Goal: Communication & Community: Share content

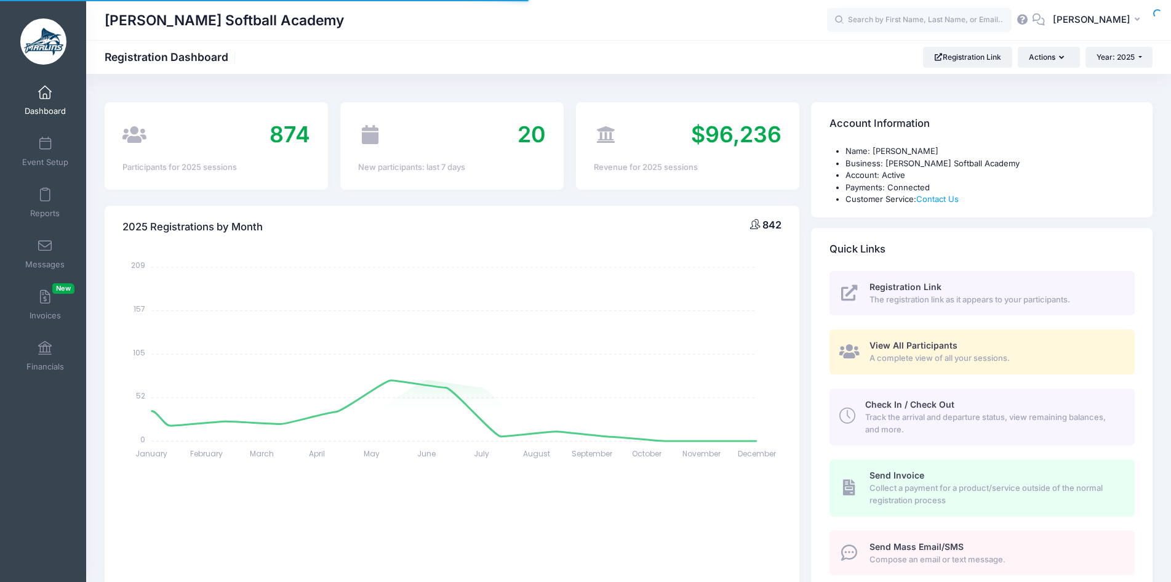
select select
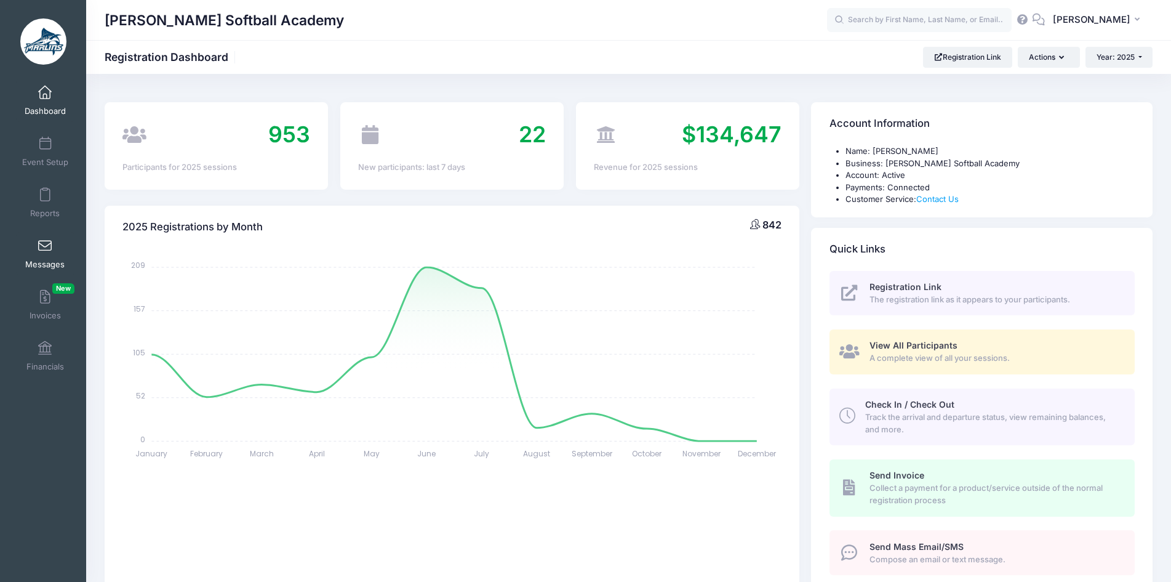
click at [45, 239] on span at bounding box center [45, 246] width 0 height 14
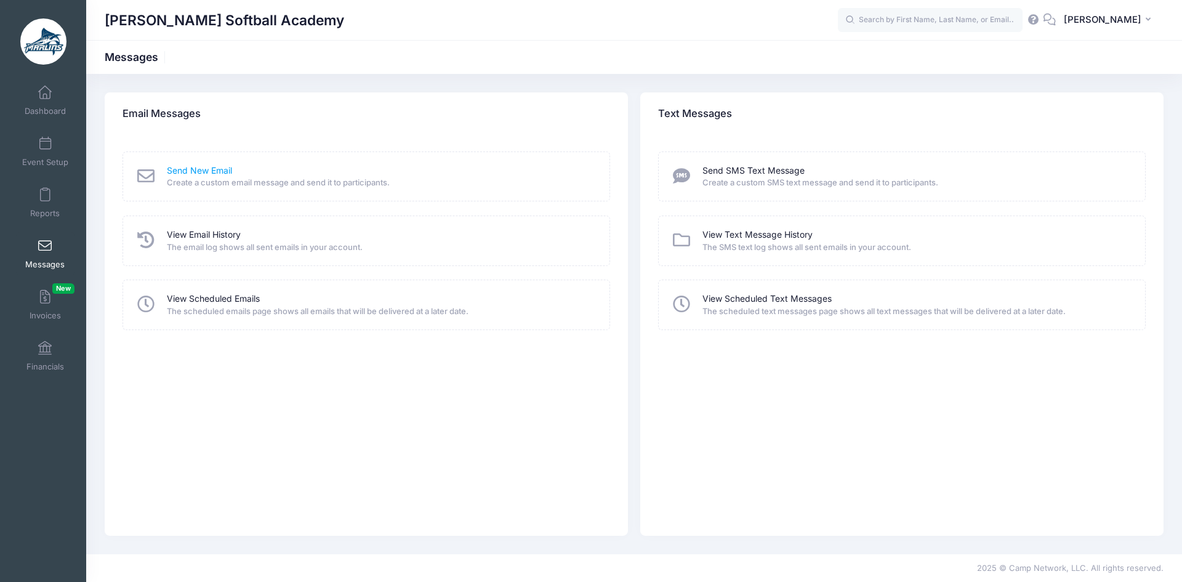
click at [193, 170] on link "Send New Email" at bounding box center [199, 170] width 65 height 13
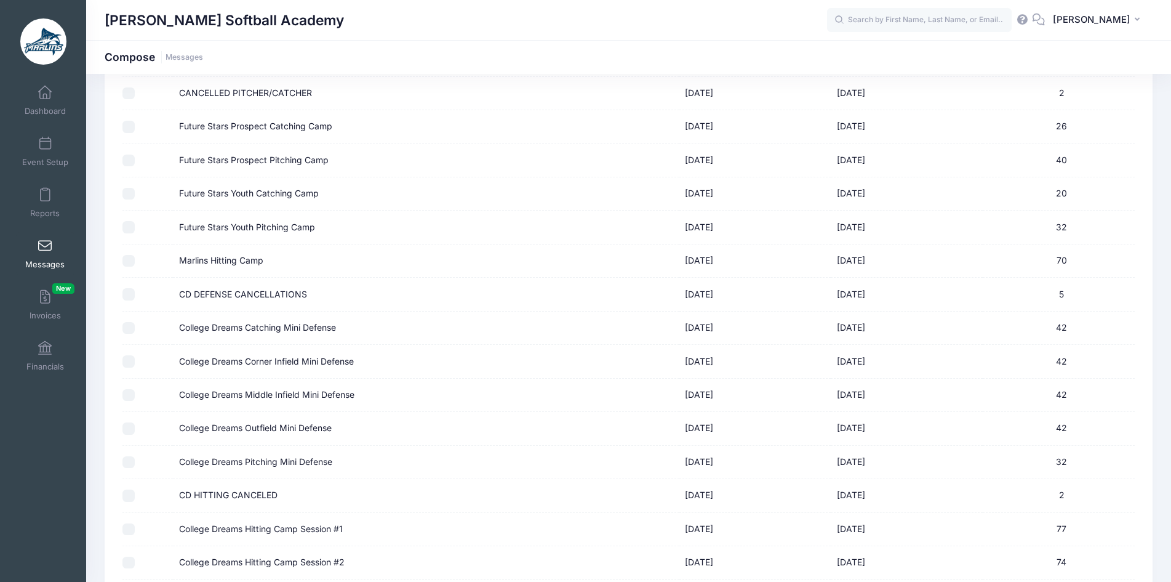
scroll to position [747, 0]
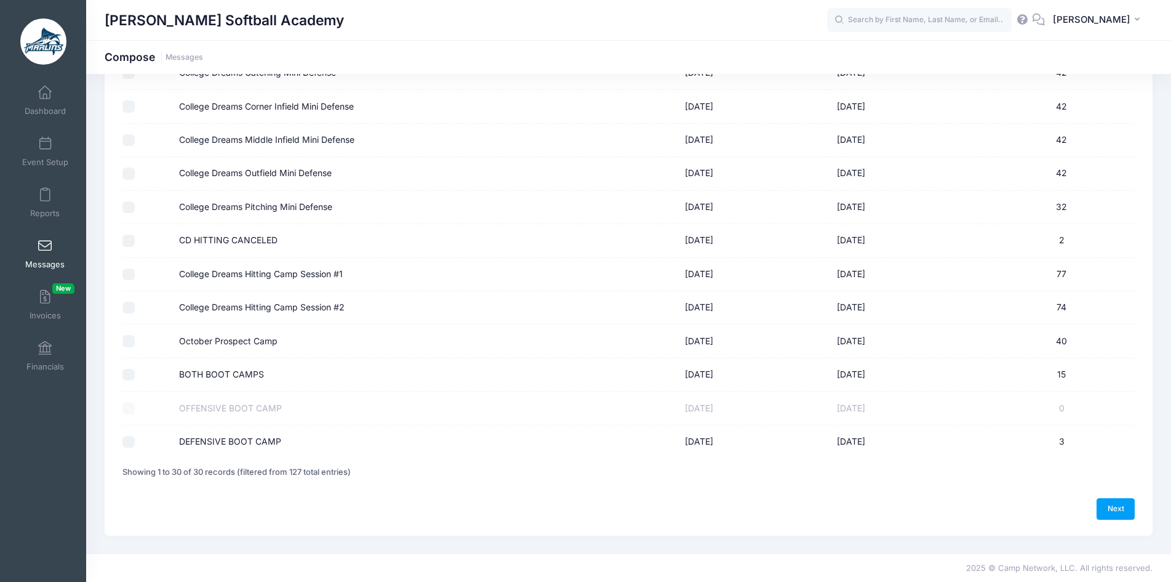
click at [124, 342] on input "October Prospect Camp" at bounding box center [128, 341] width 12 height 12
checkbox input "true"
click at [1108, 512] on link "Next" at bounding box center [1116, 508] width 38 height 21
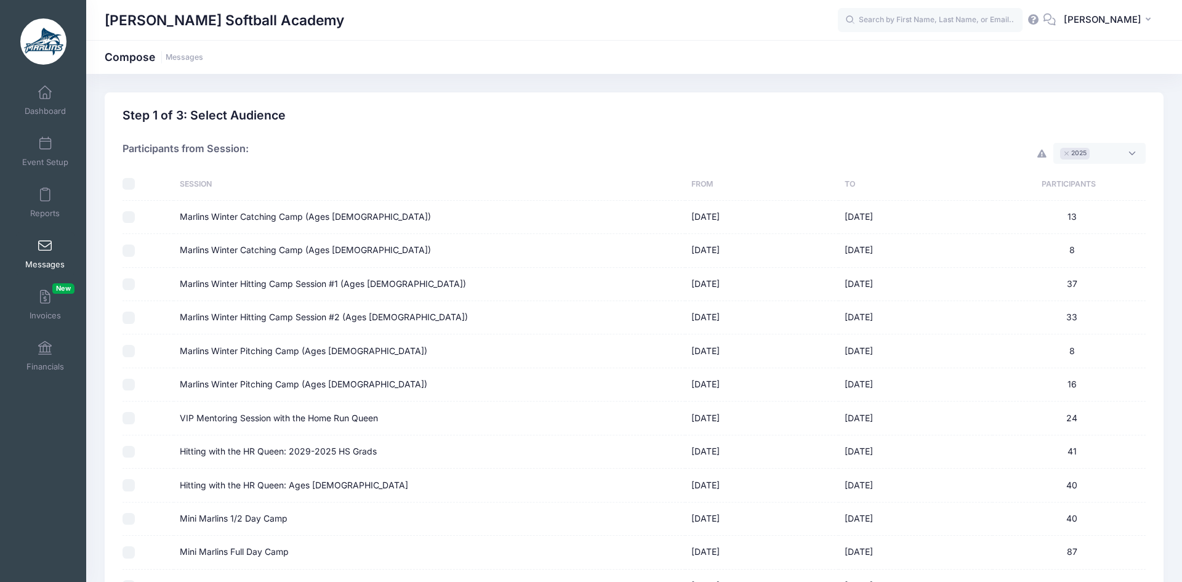
select select "50"
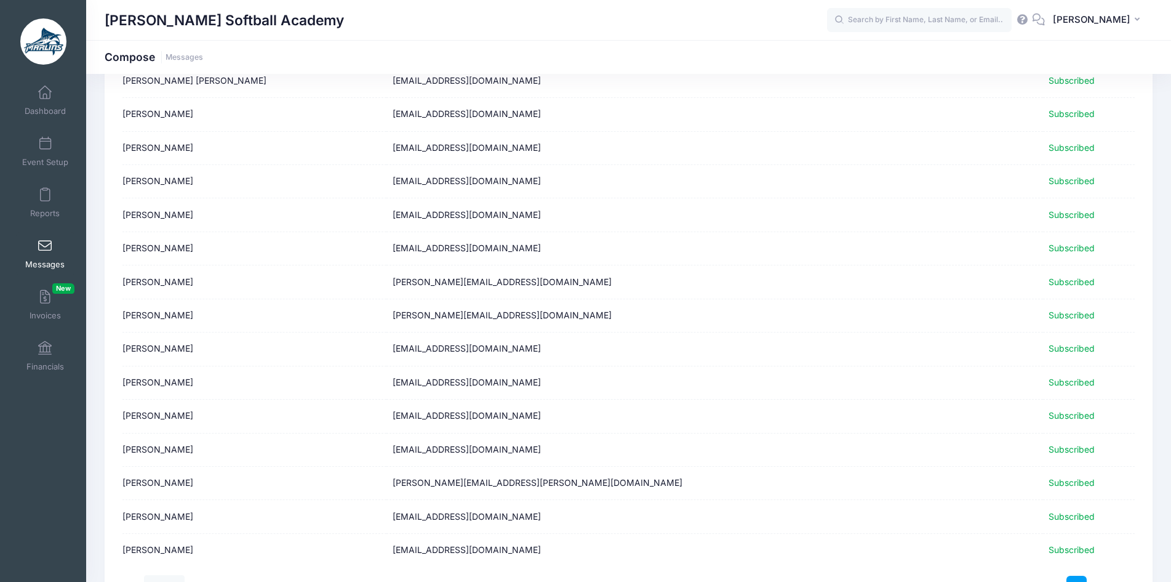
scroll to position [1411, 0]
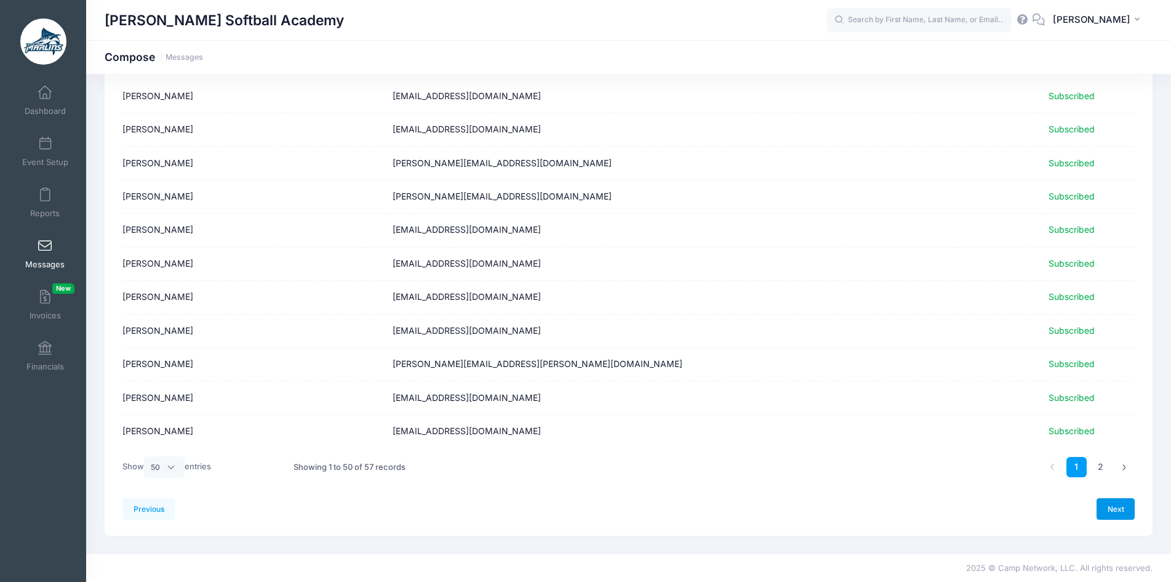
click at [1113, 505] on link "Next" at bounding box center [1116, 508] width 38 height 21
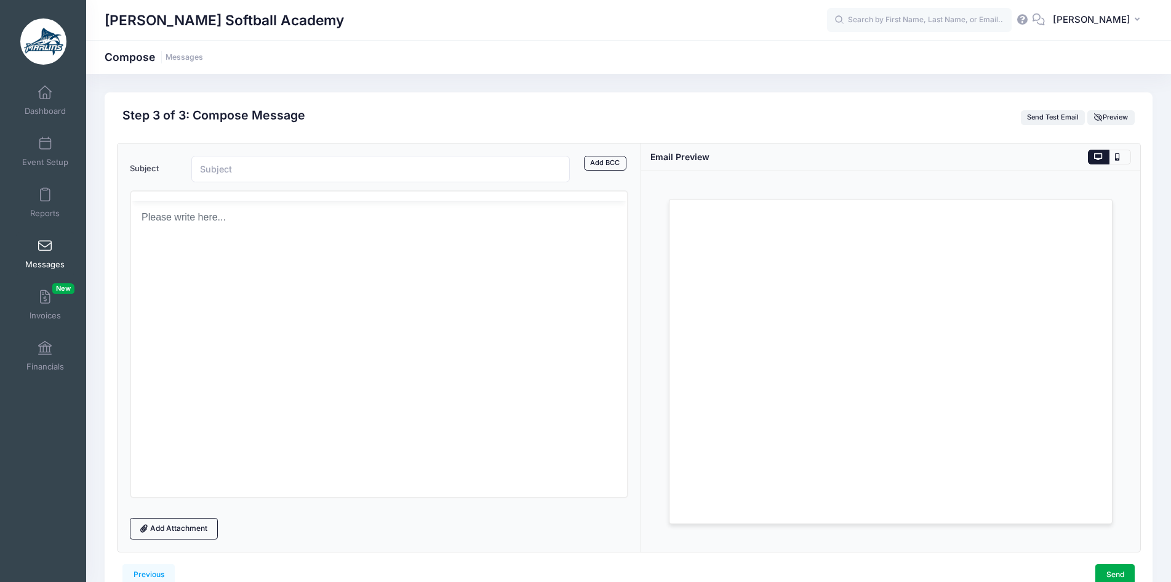
scroll to position [0, 0]
click at [229, 266] on p "Rich Text Area. Press ALT-0 for help." at bounding box center [378, 262] width 477 height 14
click at [189, 261] on body "Rich Text Area. Press ALT-0 for help." at bounding box center [378, 262] width 477 height 14
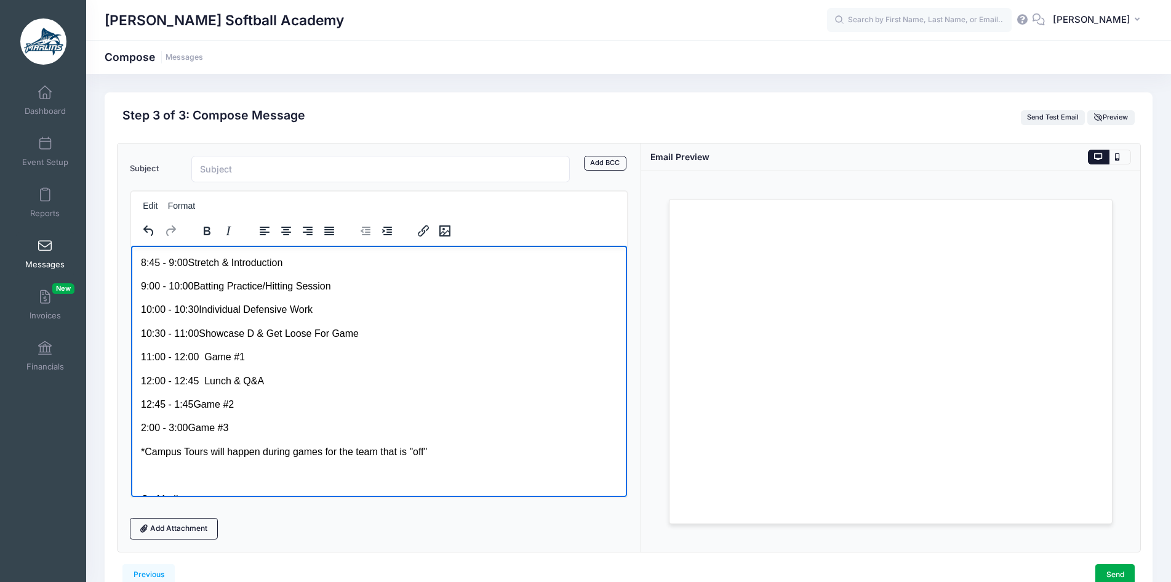
scroll to position [337, 0]
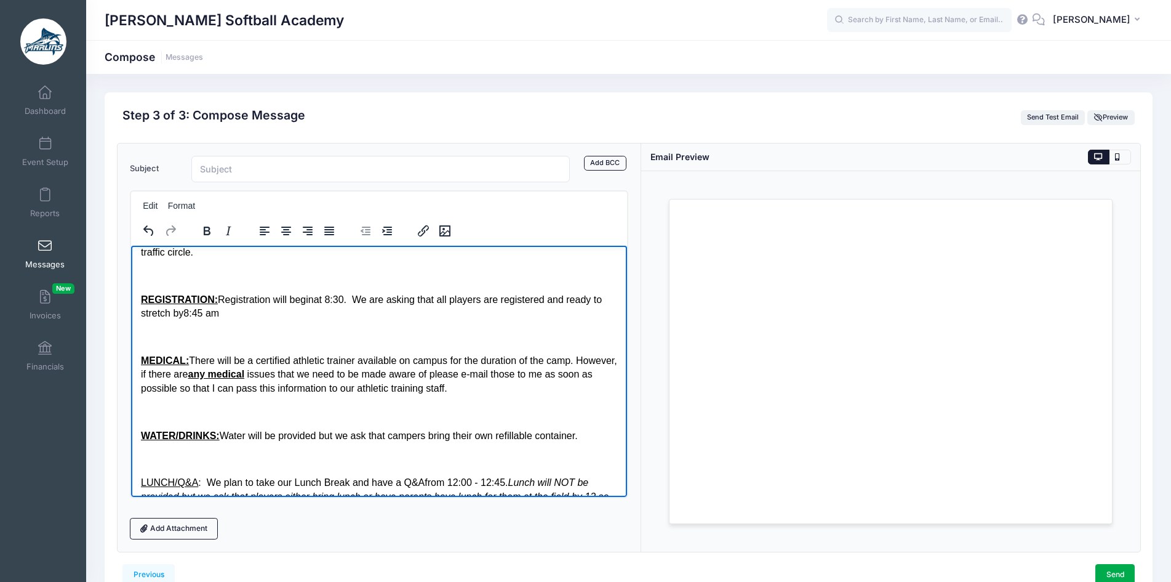
click at [208, 452] on p "Rich Text Area. Press ALT-0 for help." at bounding box center [378, 459] width 477 height 14
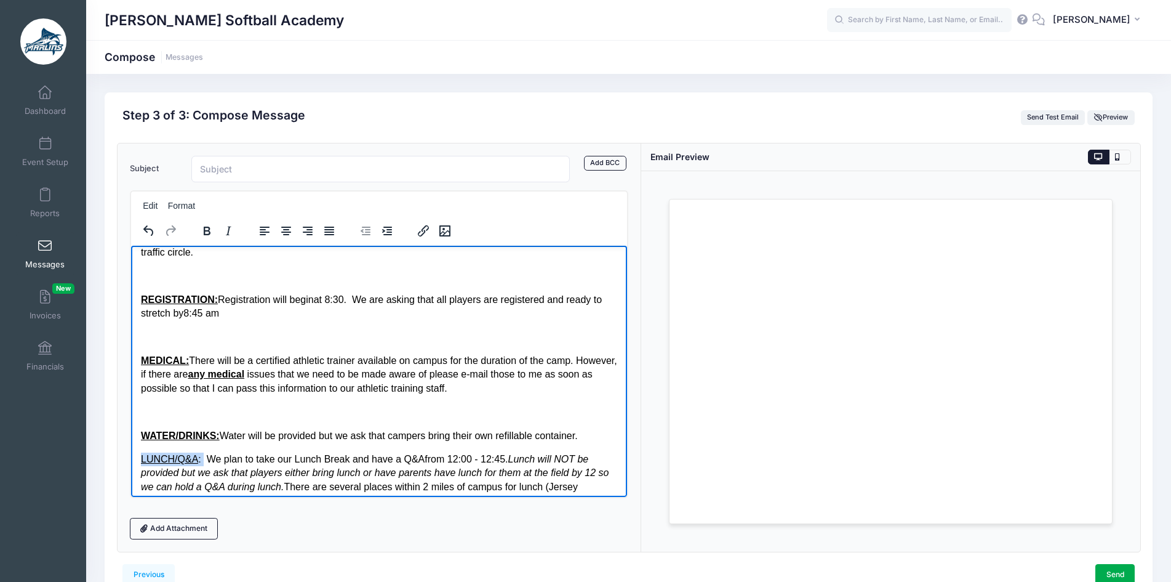
drag, startPoint x: 202, startPoint y: 447, endPoint x: 135, endPoint y: 450, distance: 67.2
click at [135, 450] on html "***PLEASE BE SURE TO READ THE ENTIRE OF E-MAIL*** All, We are pumped about havi…" at bounding box center [378, 438] width 497 height 1061
drag, startPoint x: 207, startPoint y: 234, endPoint x: 54, endPoint y: 83, distance: 215.4
click at [207, 234] on icon "Bold" at bounding box center [207, 230] width 7 height 9
click at [175, 404] on p "Rich Text Area. Press ALT-0 for help." at bounding box center [378, 411] width 477 height 14
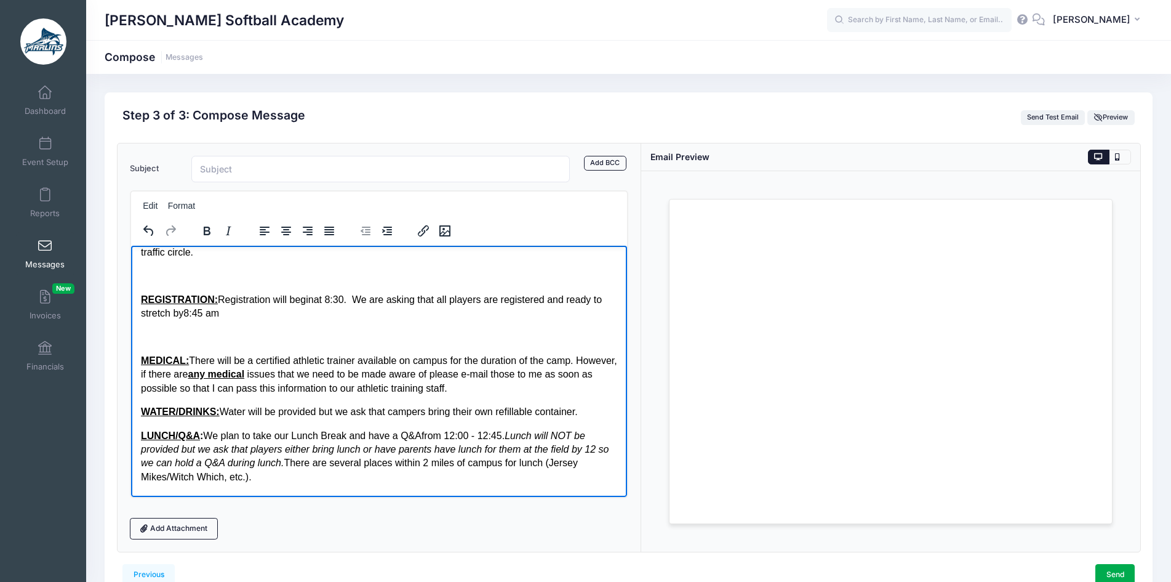
click at [185, 330] on p "Rich Text Area. Press ALT-0 for help." at bounding box center [378, 337] width 477 height 14
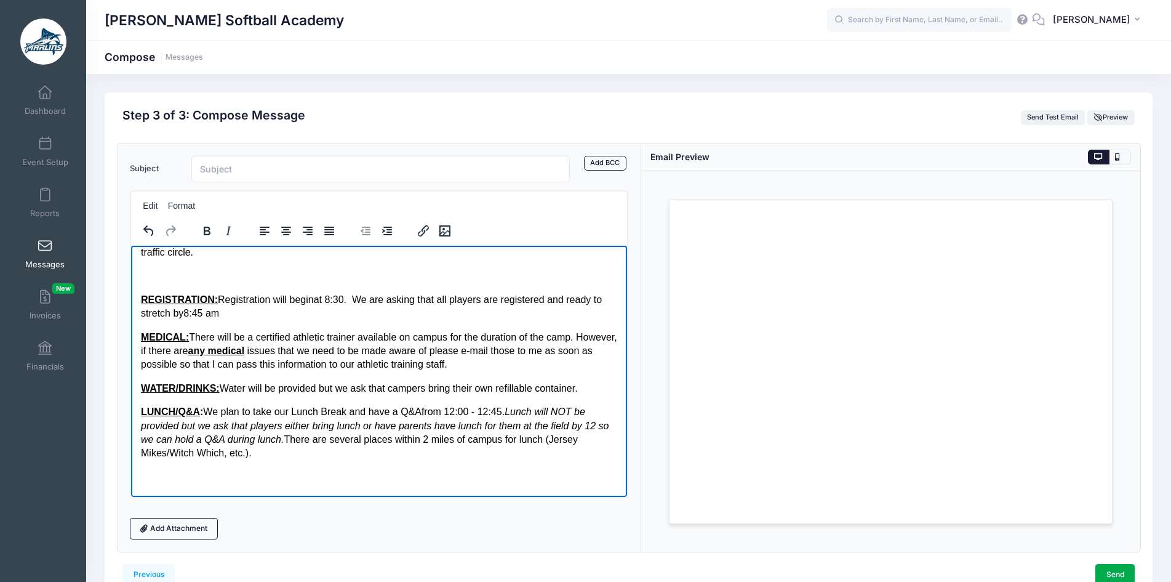
scroll to position [152, 0]
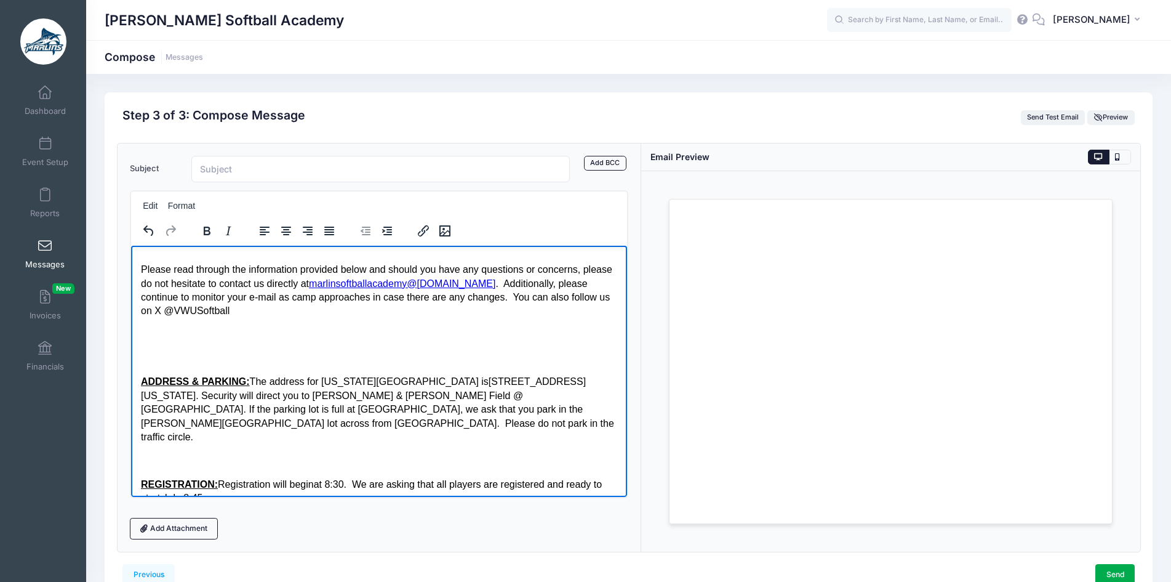
click at [166, 453] on p "Rich Text Area. Press ALT-0 for help." at bounding box center [378, 460] width 477 height 14
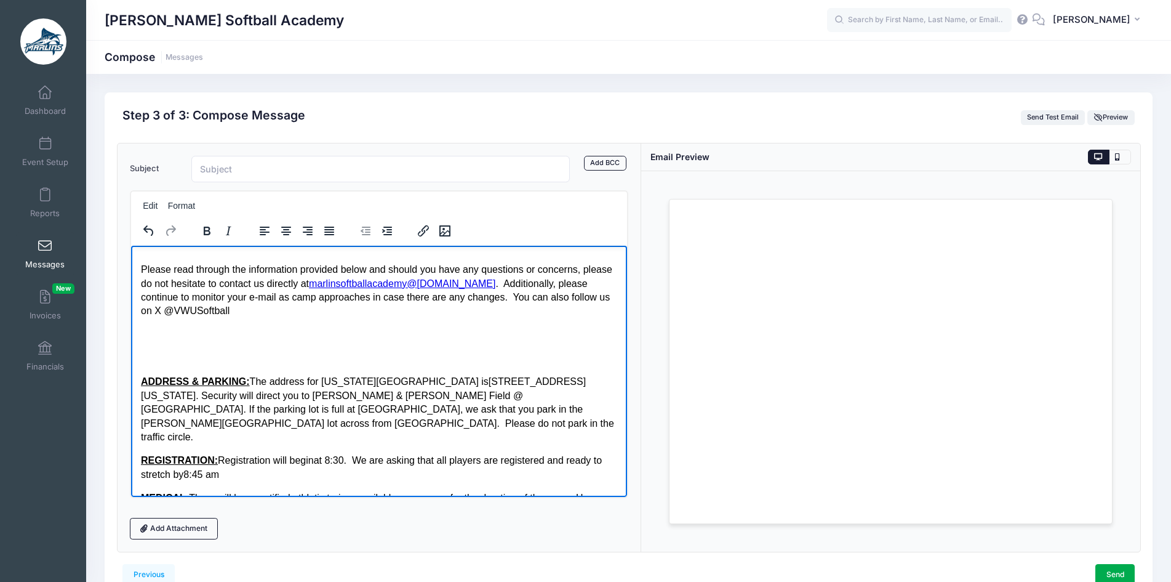
click at [182, 346] on div "***PLEASE BE SURE TO READ THE ENTIRE OF E-MAIL*** All, We are pumped about havi…" at bounding box center [378, 576] width 477 height 947
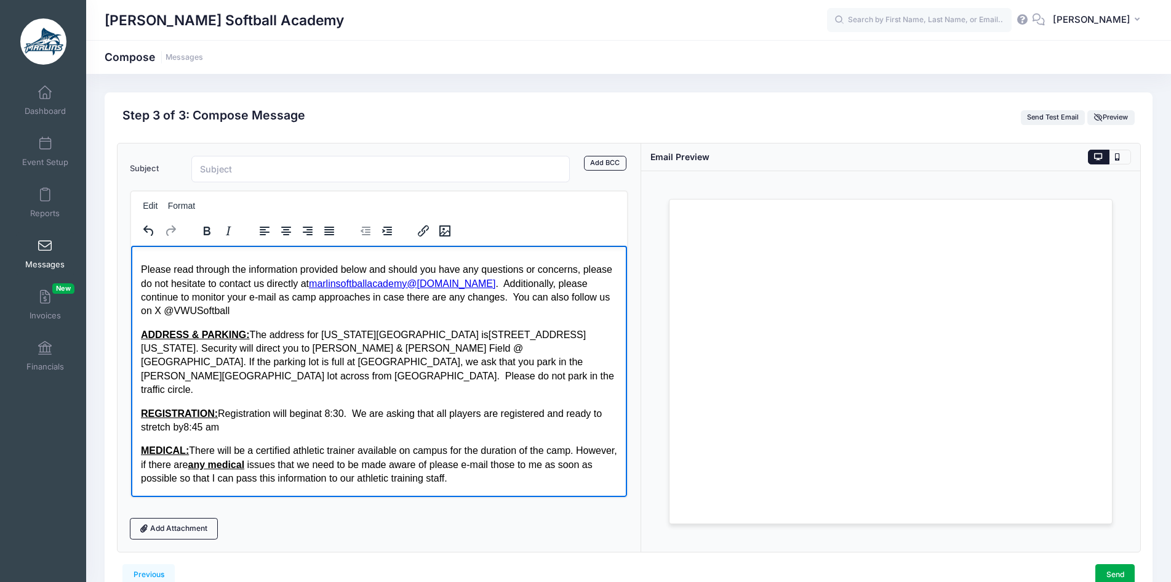
scroll to position [29, 0]
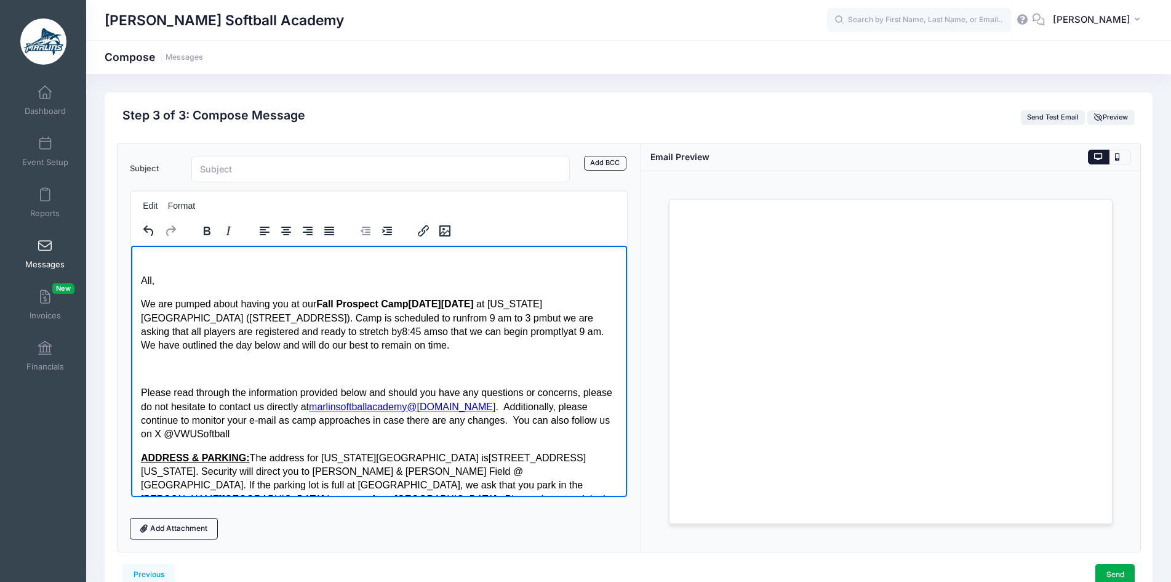
click at [169, 371] on p "Rich Text Area. Press ALT-0 for help." at bounding box center [378, 369] width 477 height 14
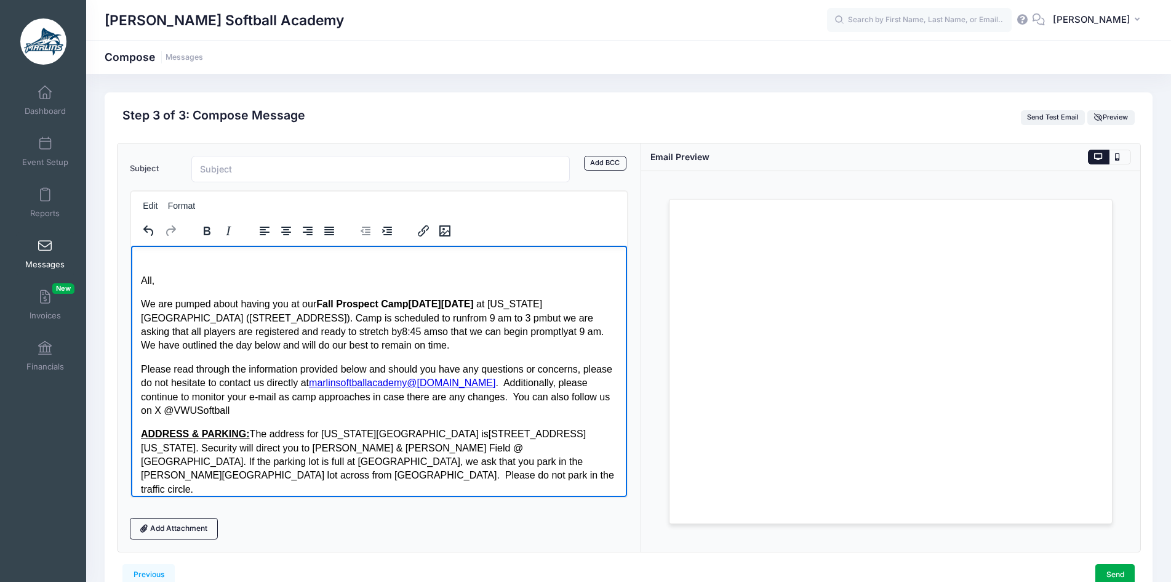
click at [141, 282] on p "All," at bounding box center [378, 280] width 477 height 14
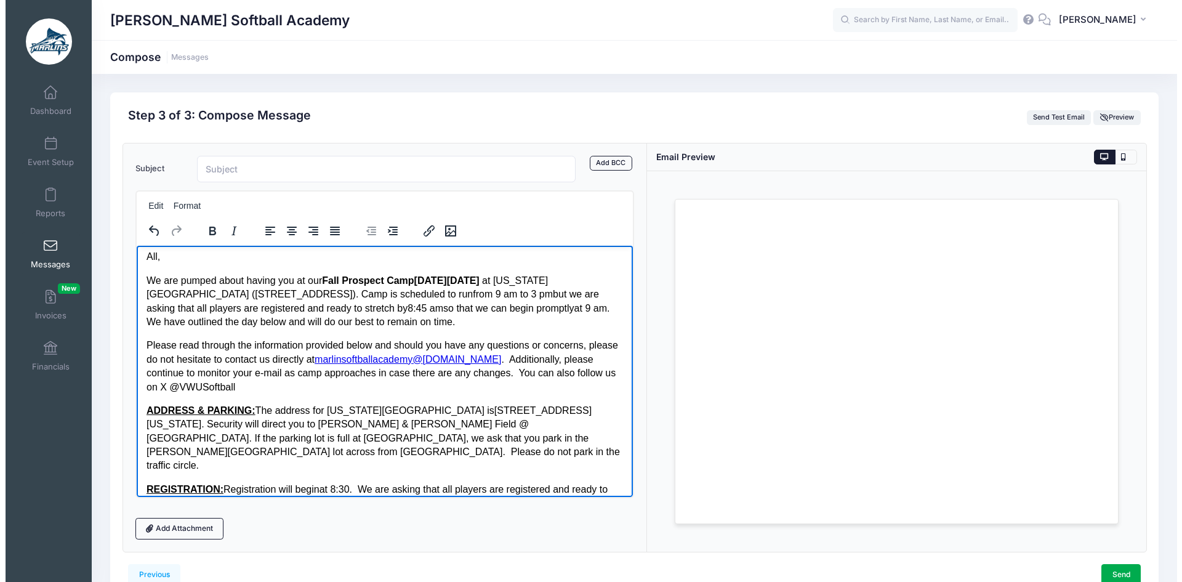
scroll to position [0, 0]
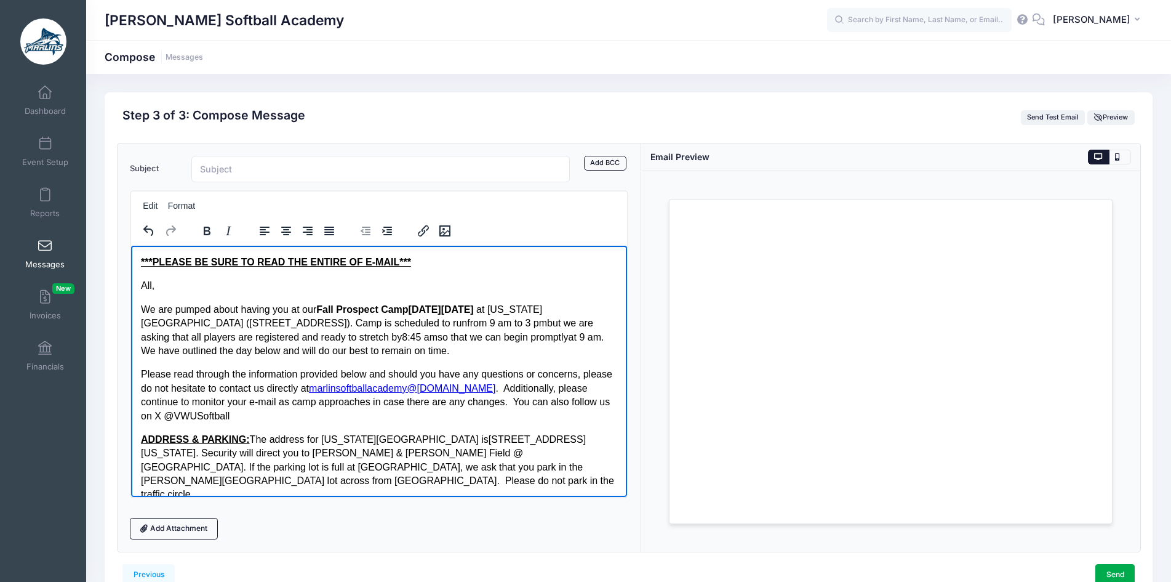
click at [253, 170] on input "Subject" at bounding box center [380, 169] width 379 height 26
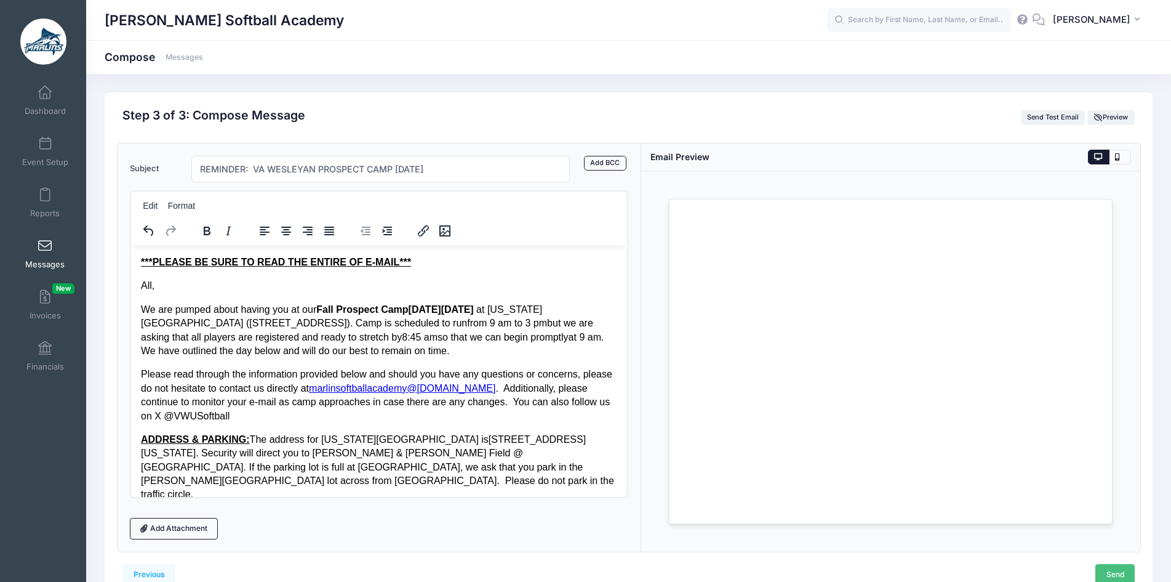
type input "REMINDER: VA WESLEYAN PROSPECT CAMP [DATE]"
click at [1108, 572] on link "Send" at bounding box center [1114, 574] width 39 height 21
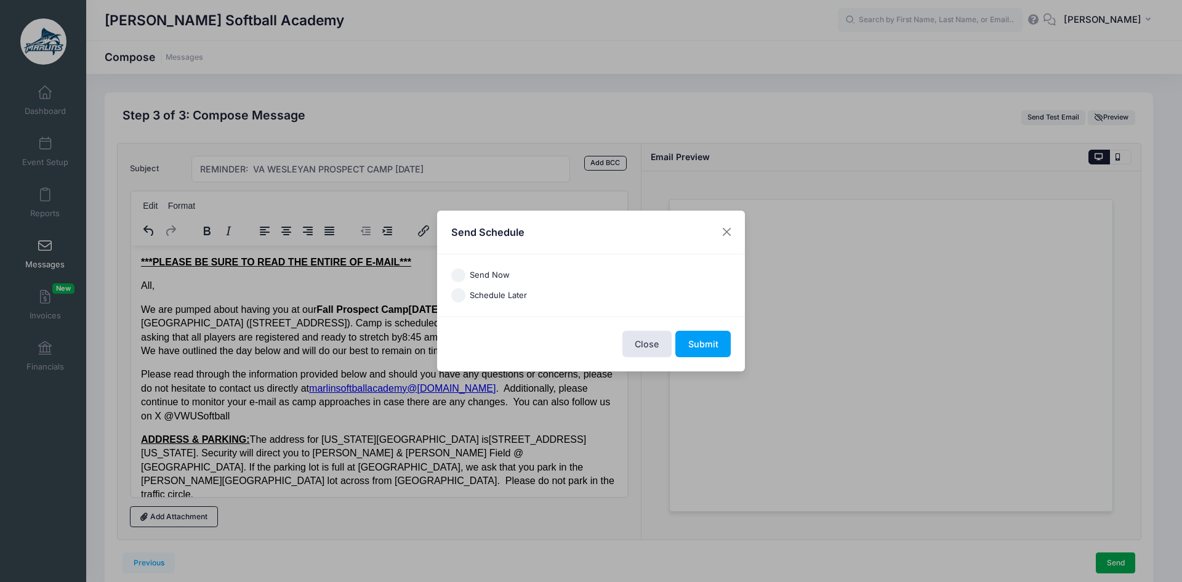
click at [470, 277] on label "Send Now" at bounding box center [490, 275] width 40 height 12
click at [465, 277] on input "Send Now" at bounding box center [458, 275] width 14 height 14
radio input "true"
click at [695, 335] on button "Submit" at bounding box center [702, 343] width 55 height 26
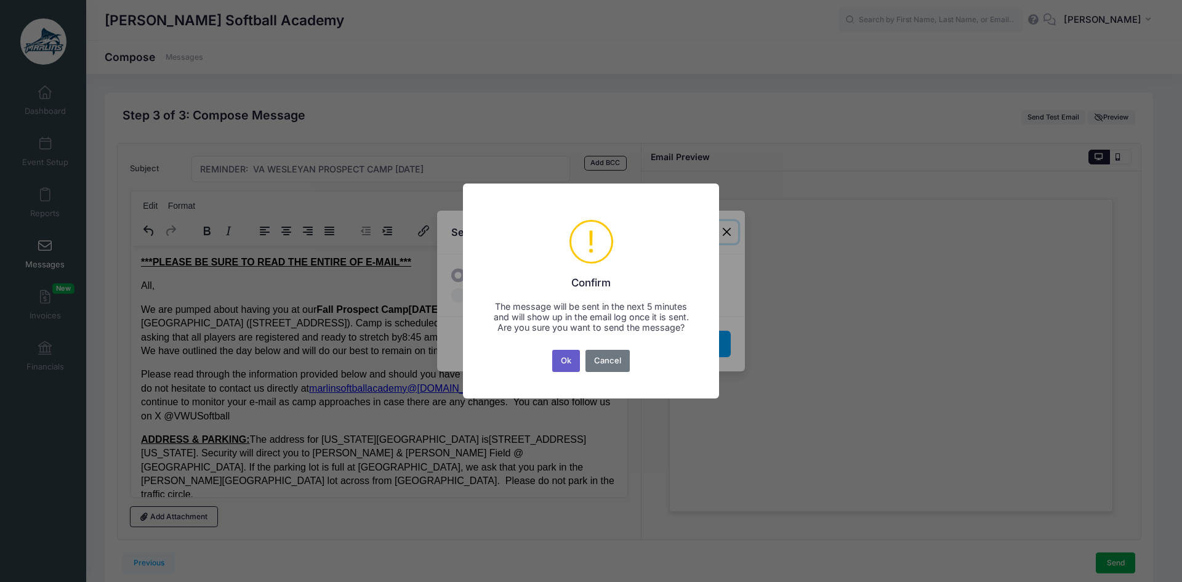
click at [562, 367] on button "Ok" at bounding box center [566, 361] width 28 height 22
